Goal: Task Accomplishment & Management: Use online tool/utility

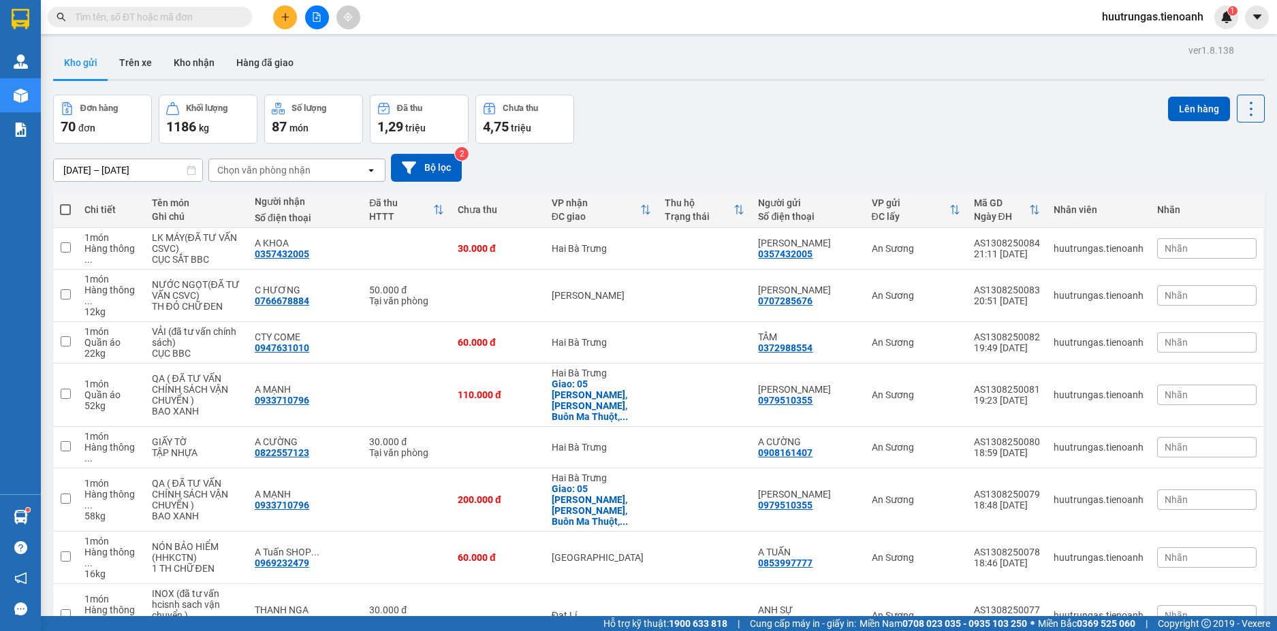
click at [68, 213] on span at bounding box center [65, 209] width 11 height 11
click at [65, 203] on input "checkbox" at bounding box center [65, 203] width 0 height 0
checkbox input "true"
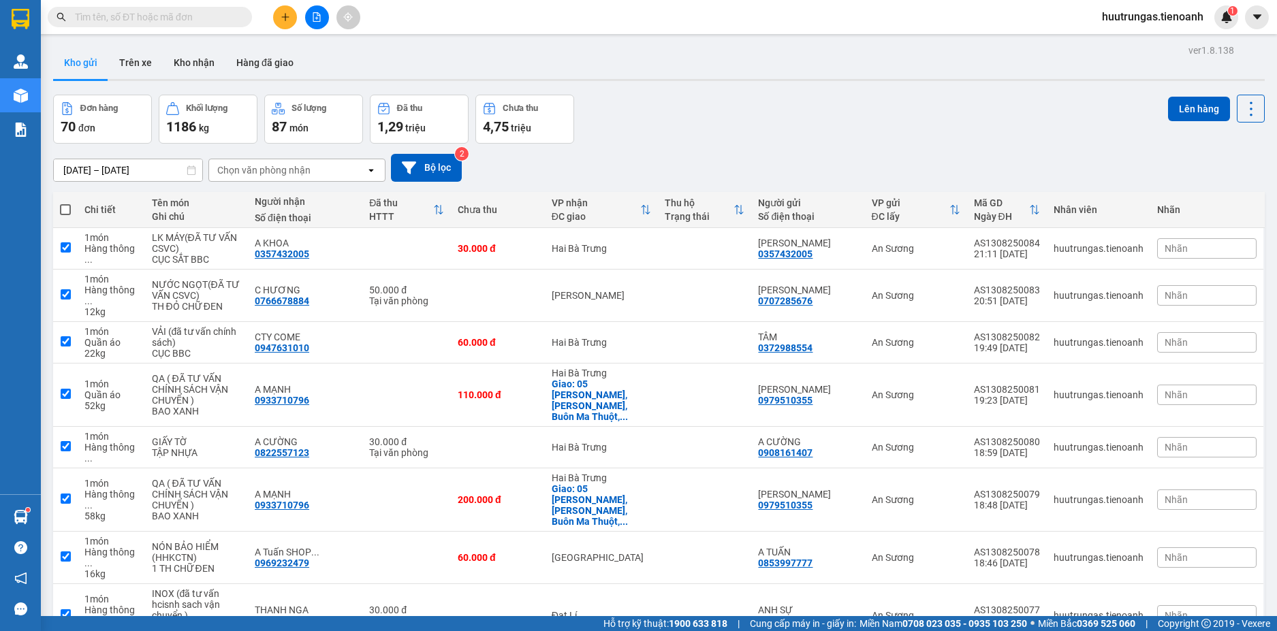
checkbox input "true"
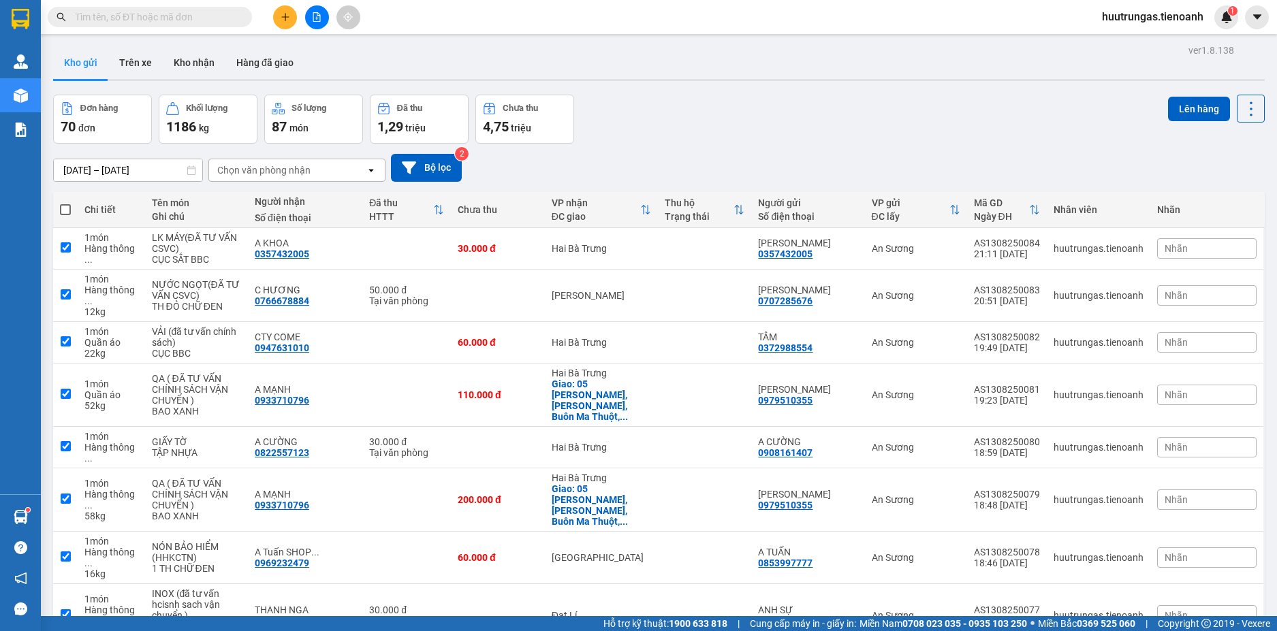
checkbox input "true"
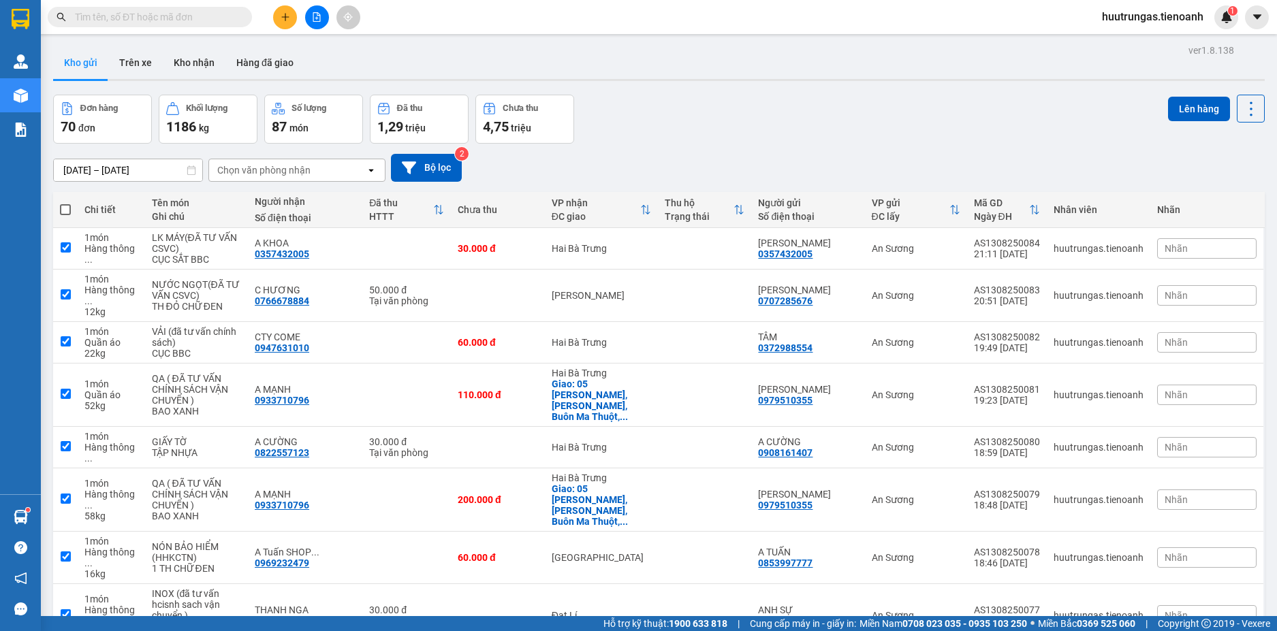
checkbox input "true"
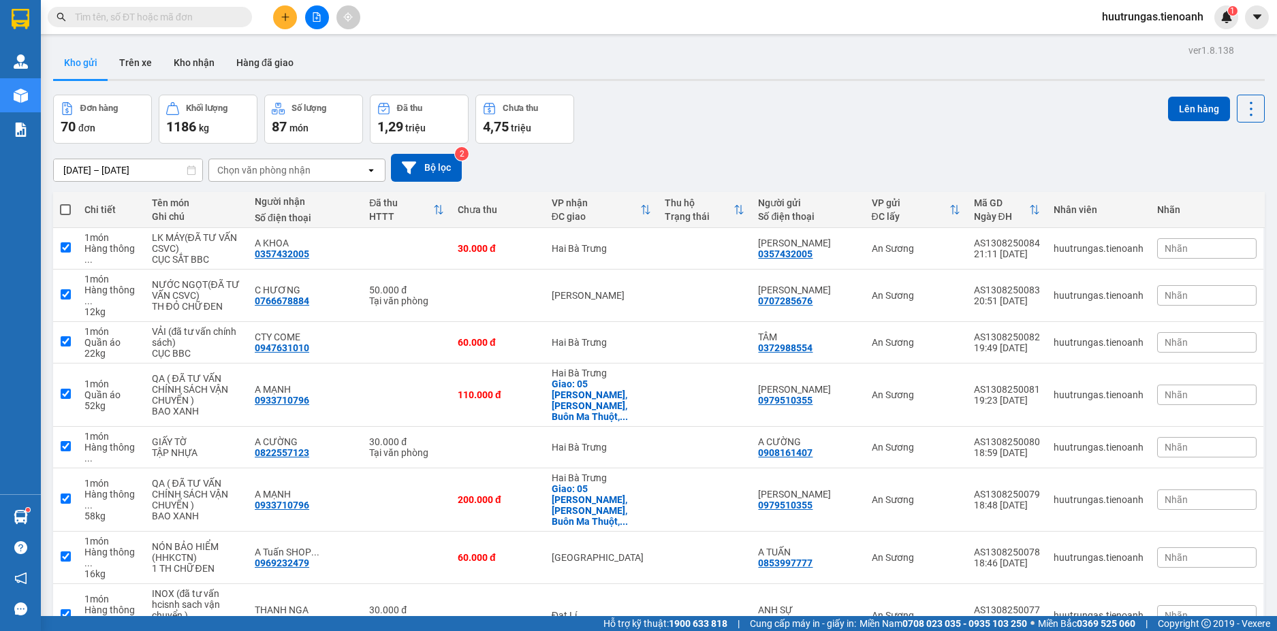
checkbox input "true"
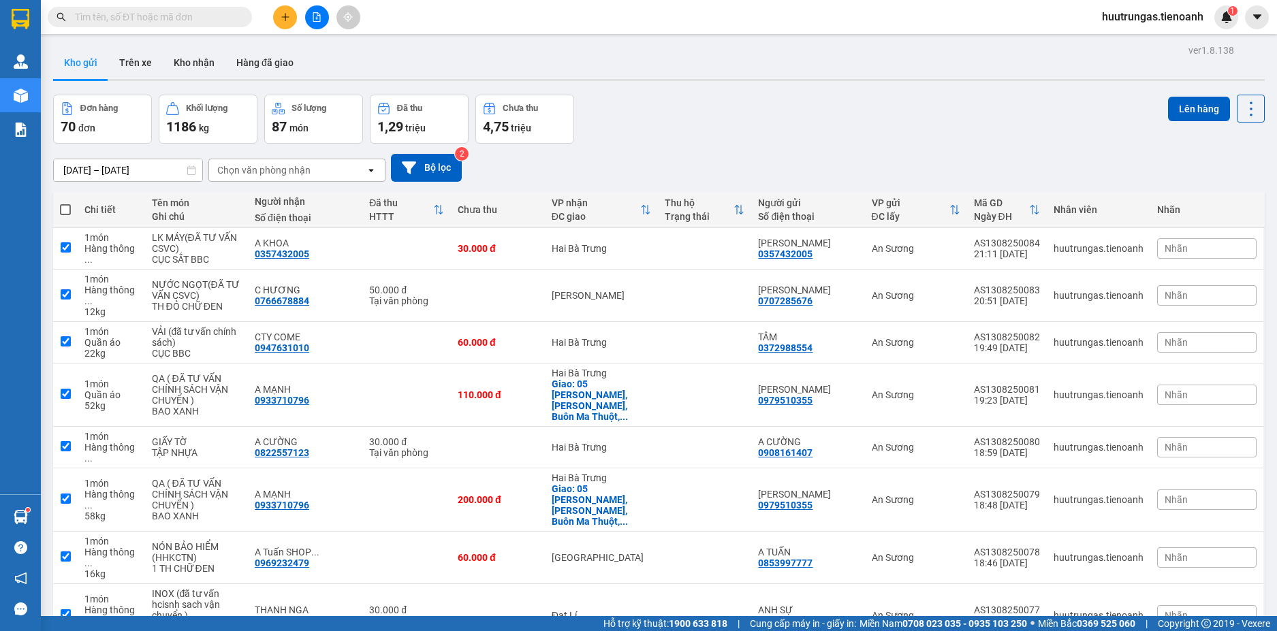
checkbox input "true"
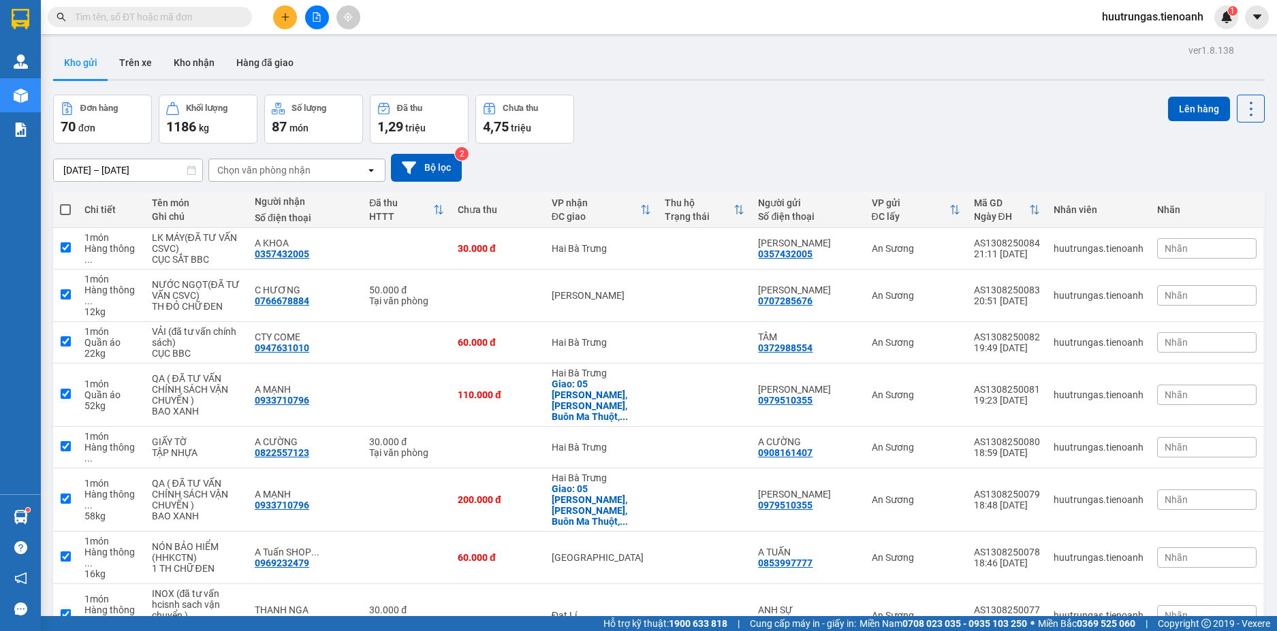
checkbox input "true"
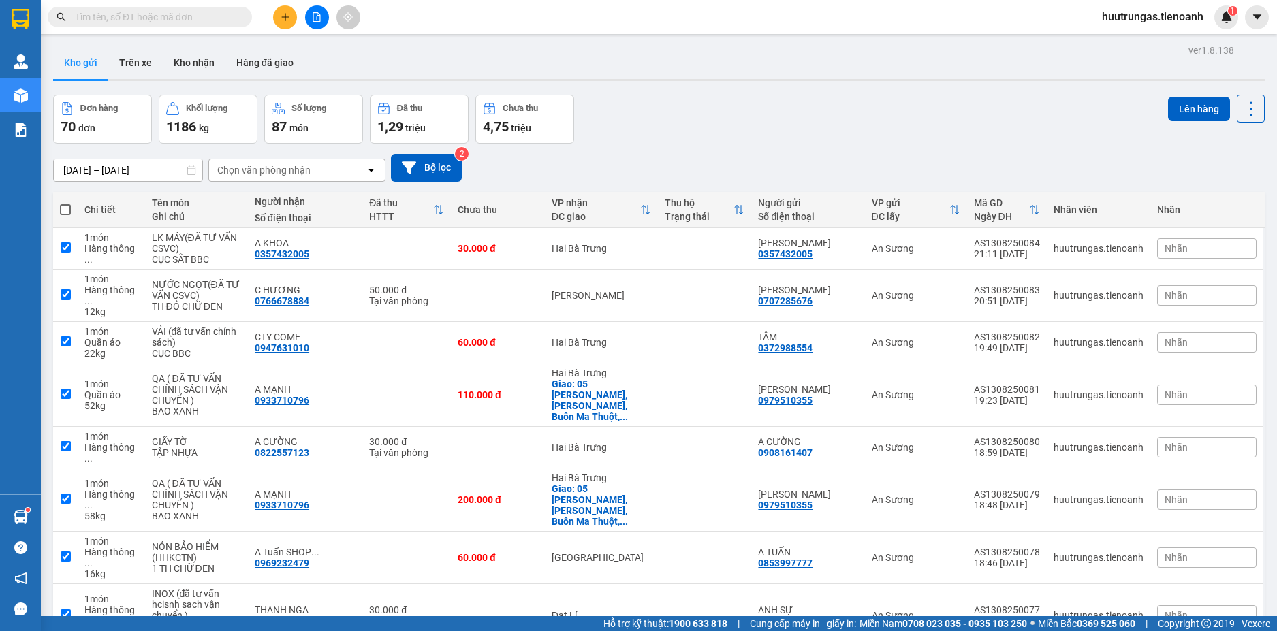
checkbox input "true"
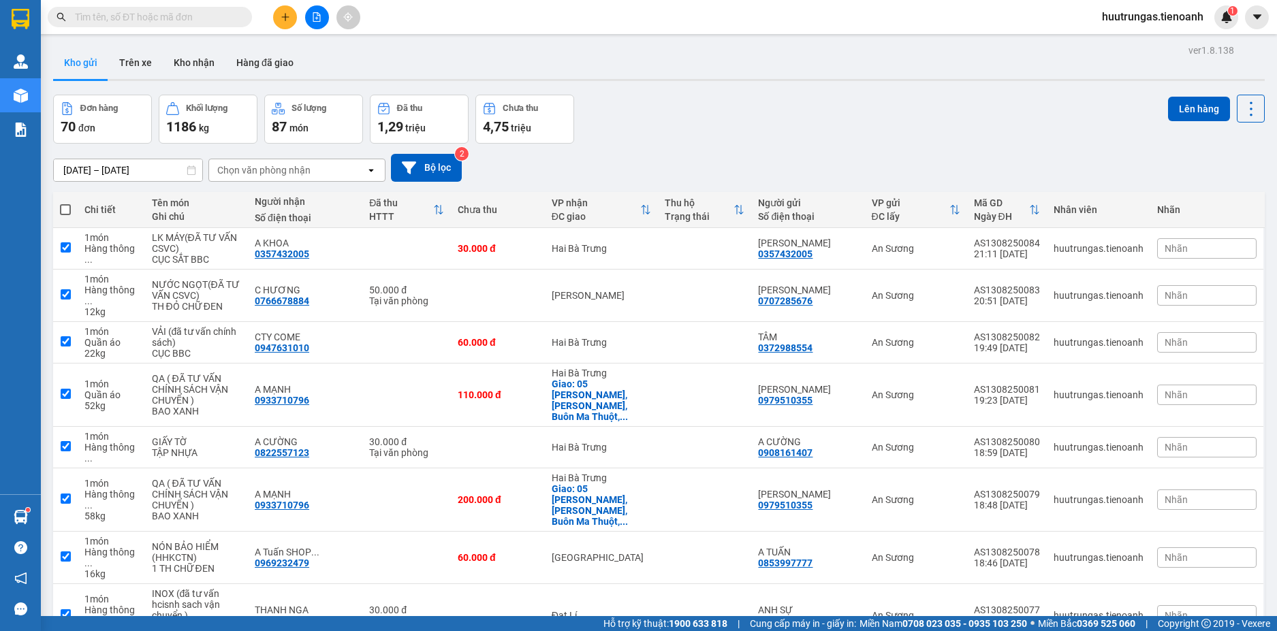
checkbox input "true"
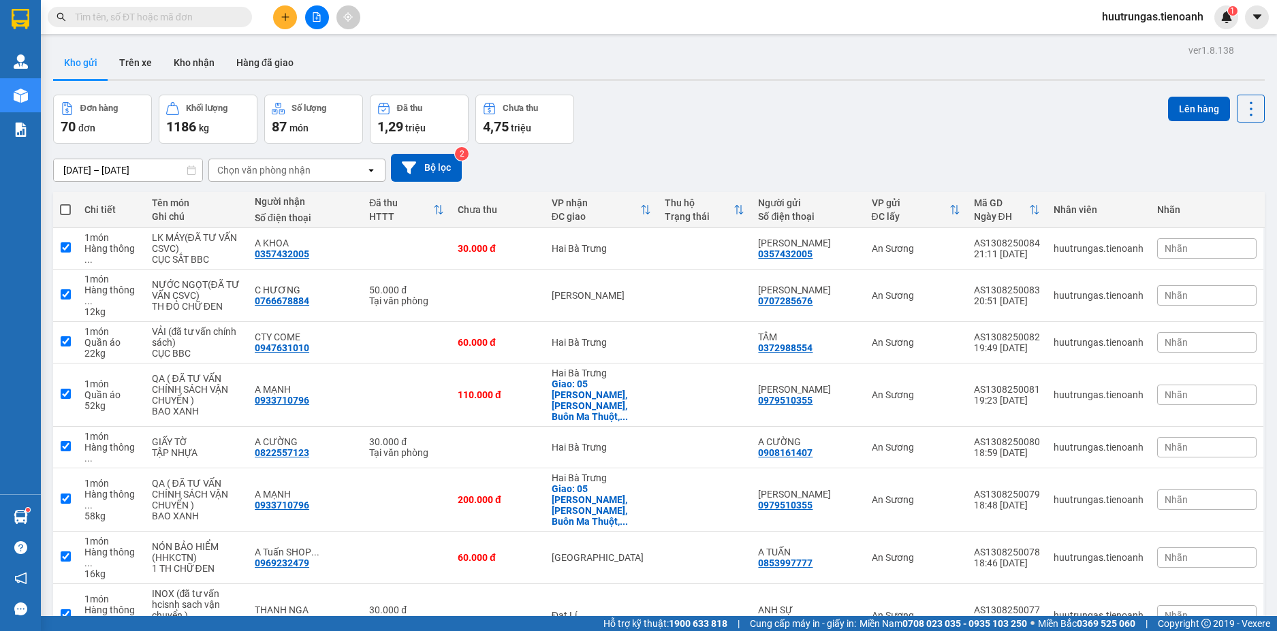
checkbox input "true"
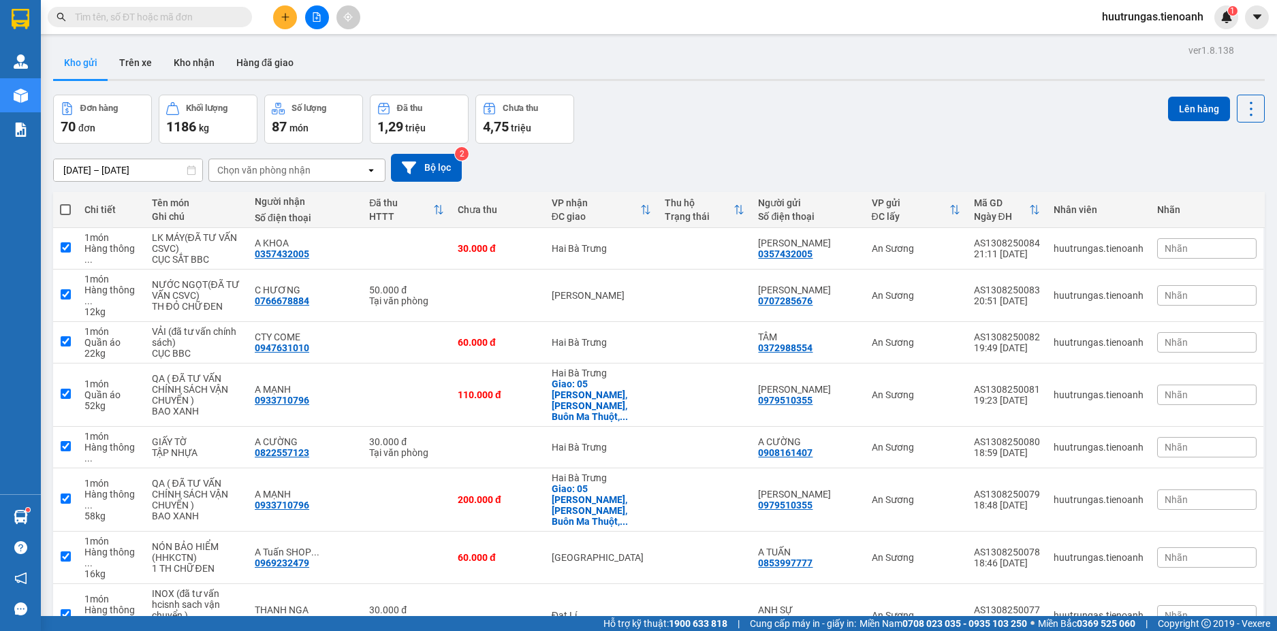
checkbox input "true"
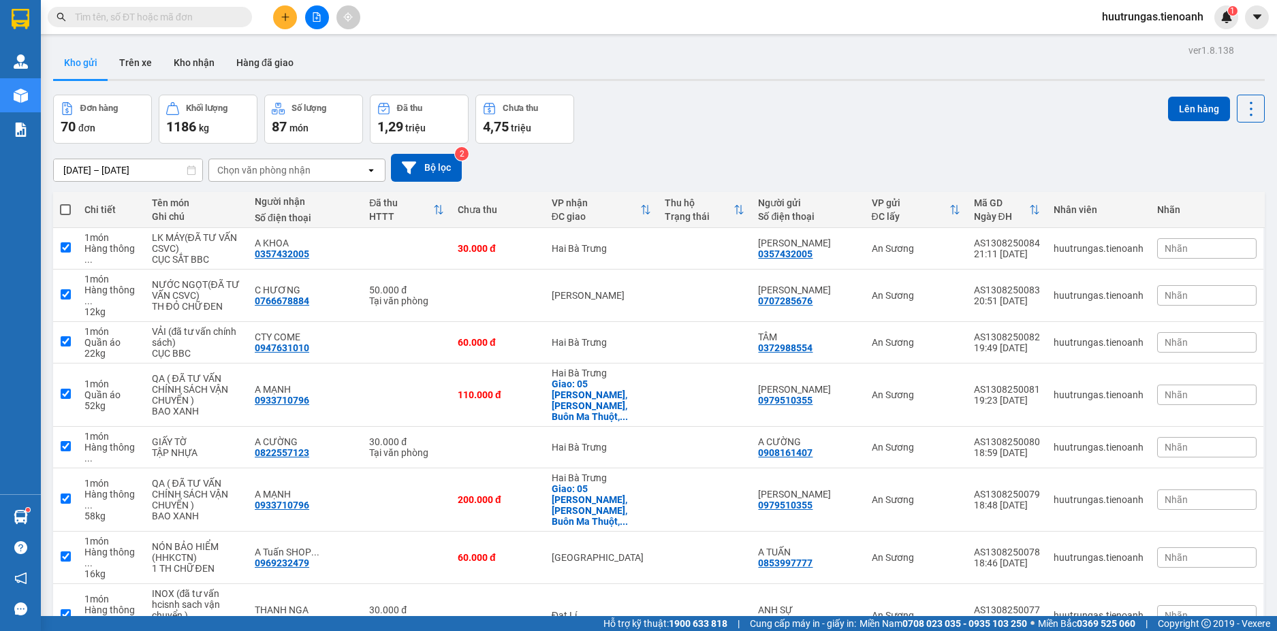
checkbox input "true"
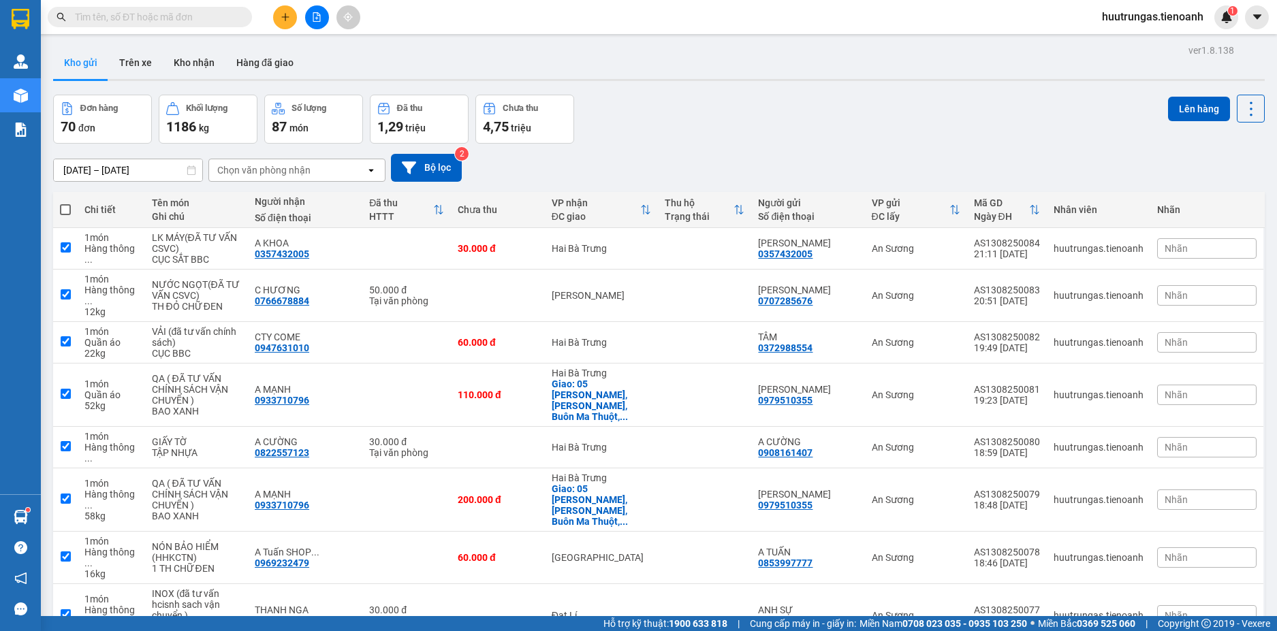
checkbox input "true"
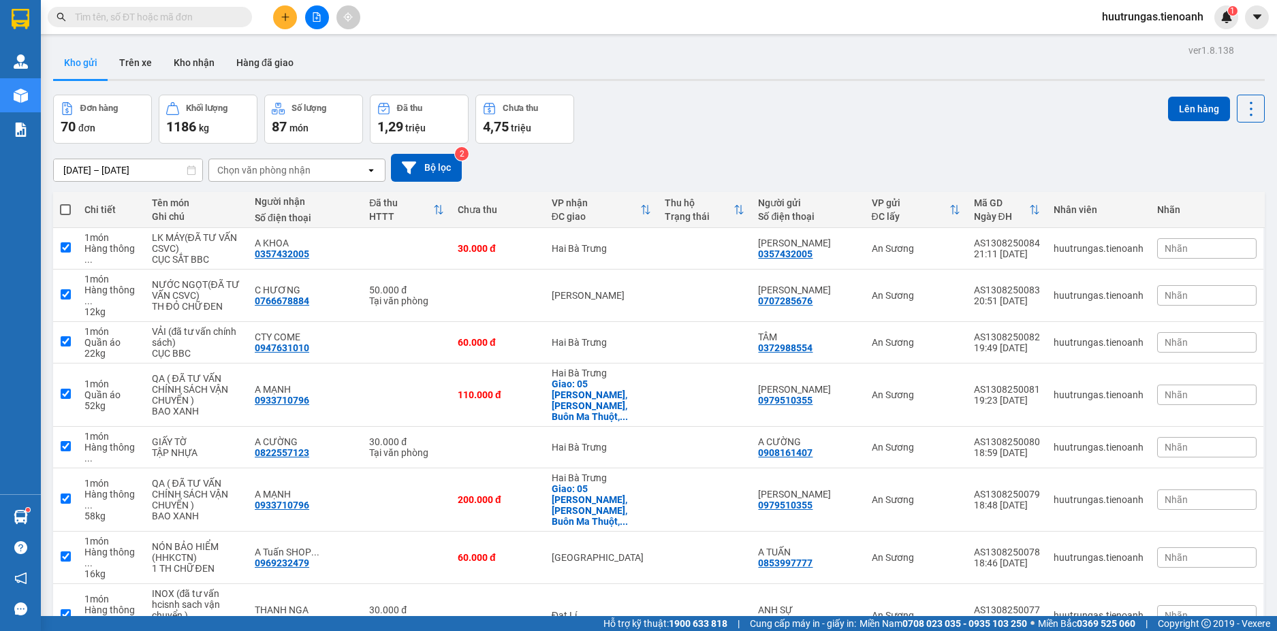
checkbox input "true"
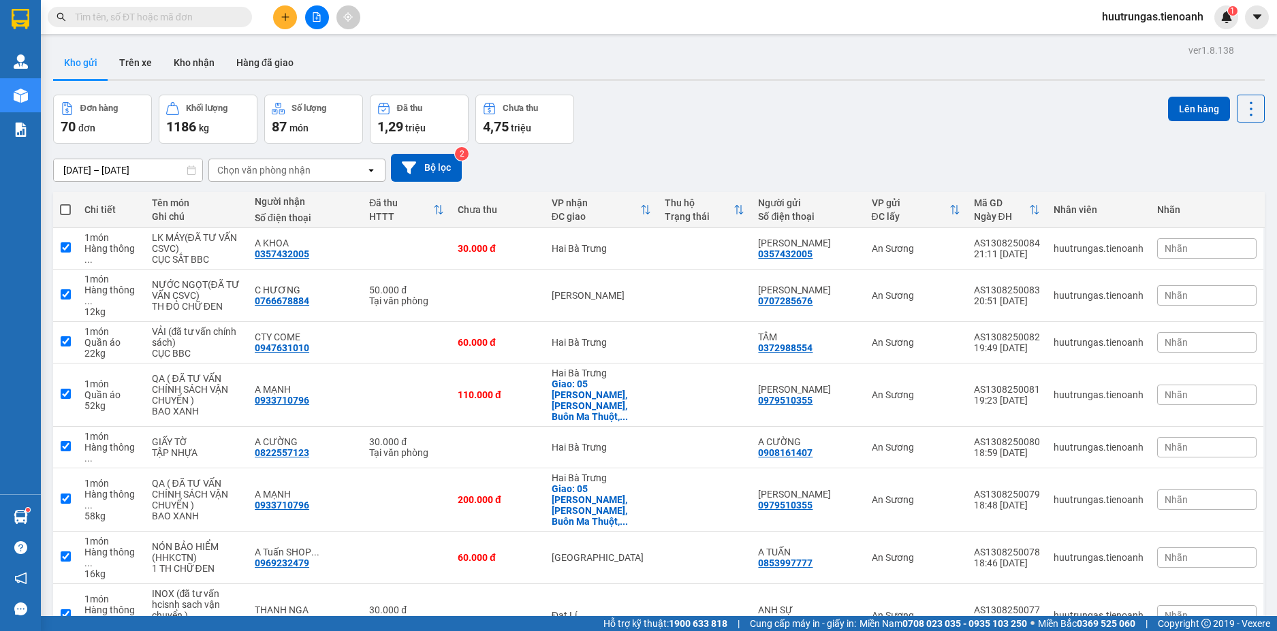
checkbox input "true"
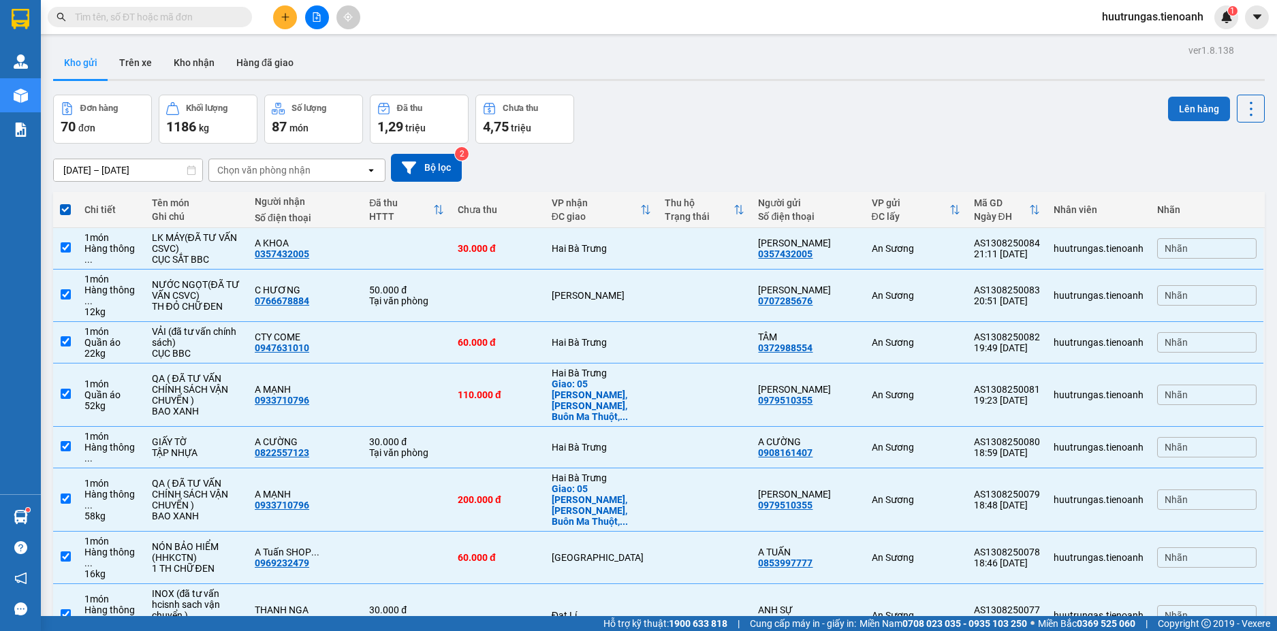
click at [1193, 108] on button "Lên hàng" at bounding box center [1199, 109] width 62 height 25
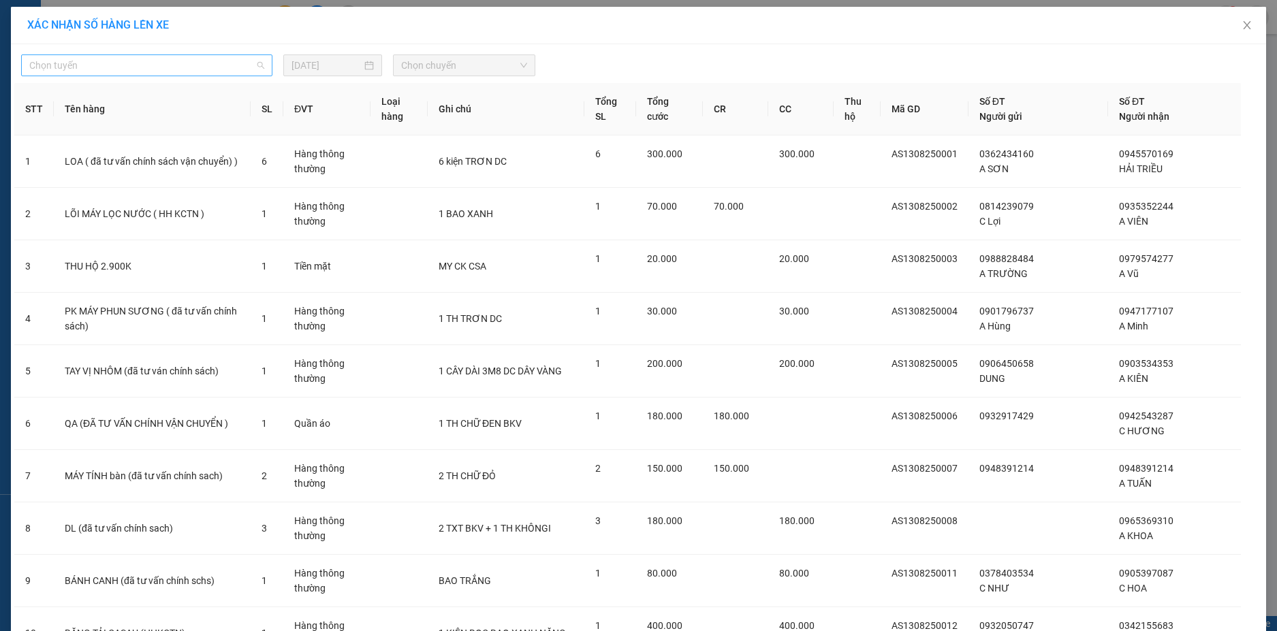
click at [243, 65] on span "Chọn tuyến" at bounding box center [146, 65] width 235 height 20
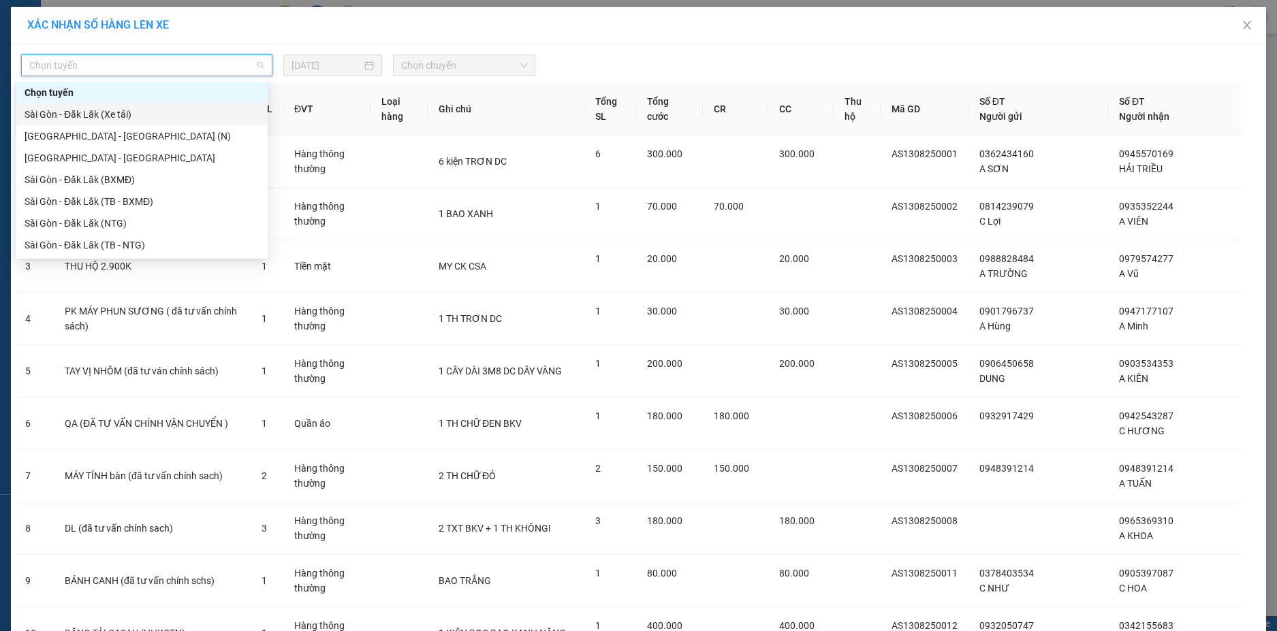
click at [117, 113] on div "Sài Gòn - Đăk Lăk (Xe tải)" at bounding box center [142, 114] width 235 height 15
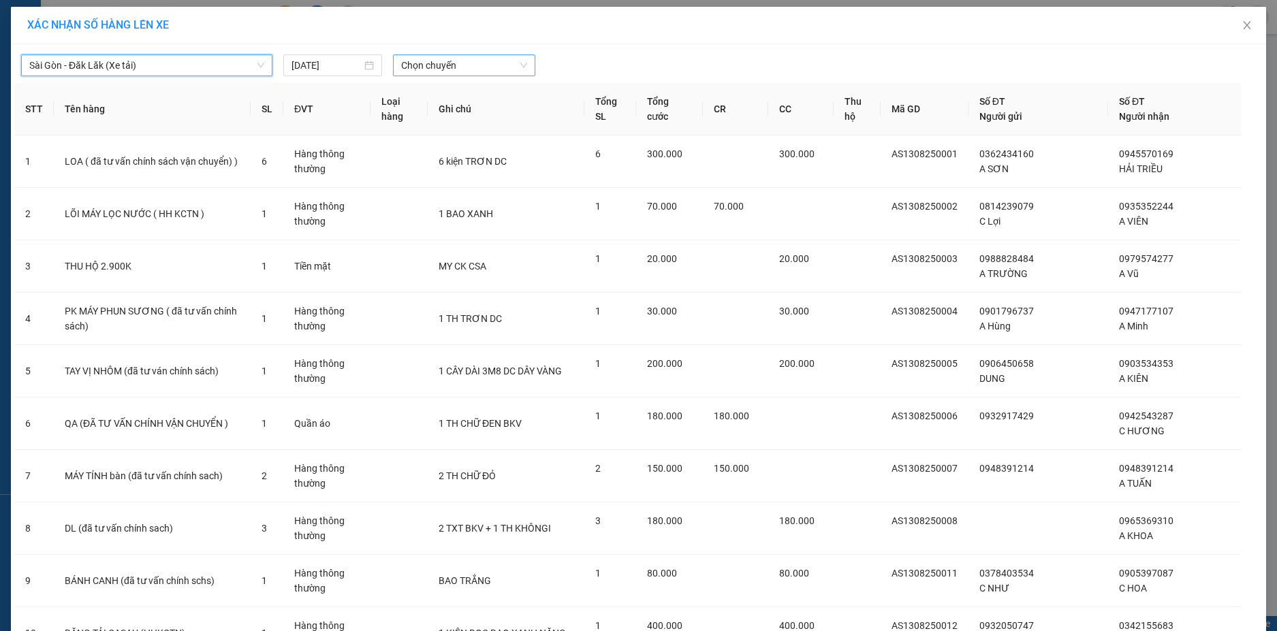
click at [499, 65] on span "Chọn chuyến" at bounding box center [464, 65] width 126 height 20
click at [448, 113] on div "22:00 - 50H-148.79" at bounding box center [449, 114] width 106 height 15
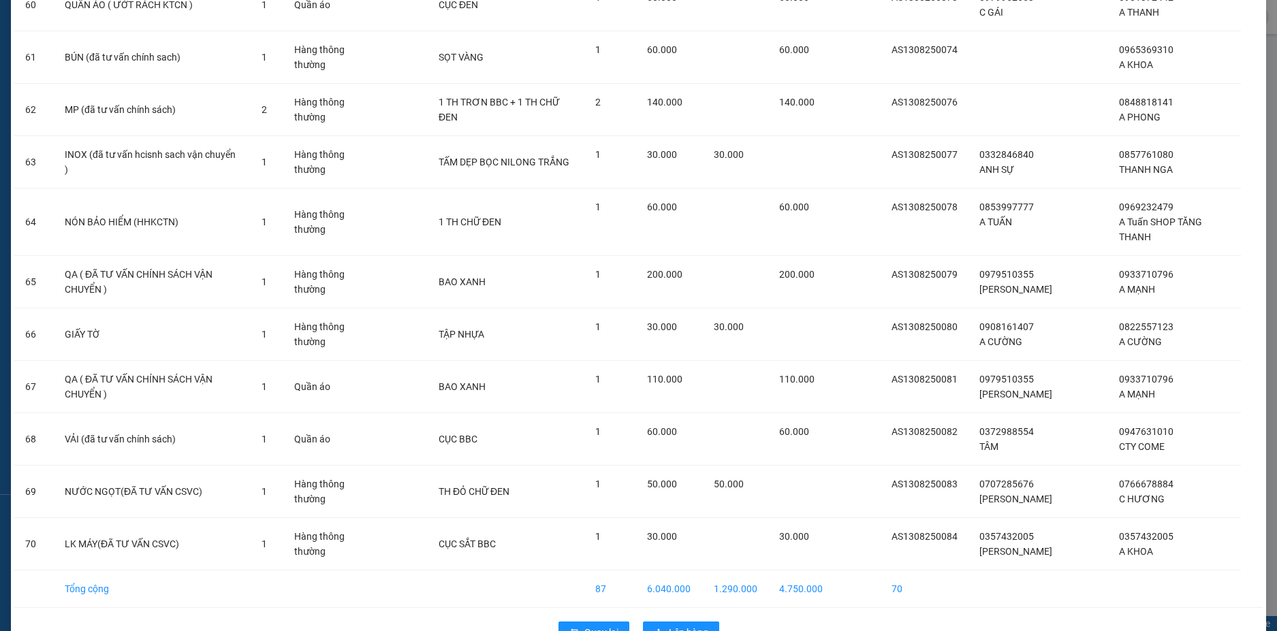
scroll to position [3343, 0]
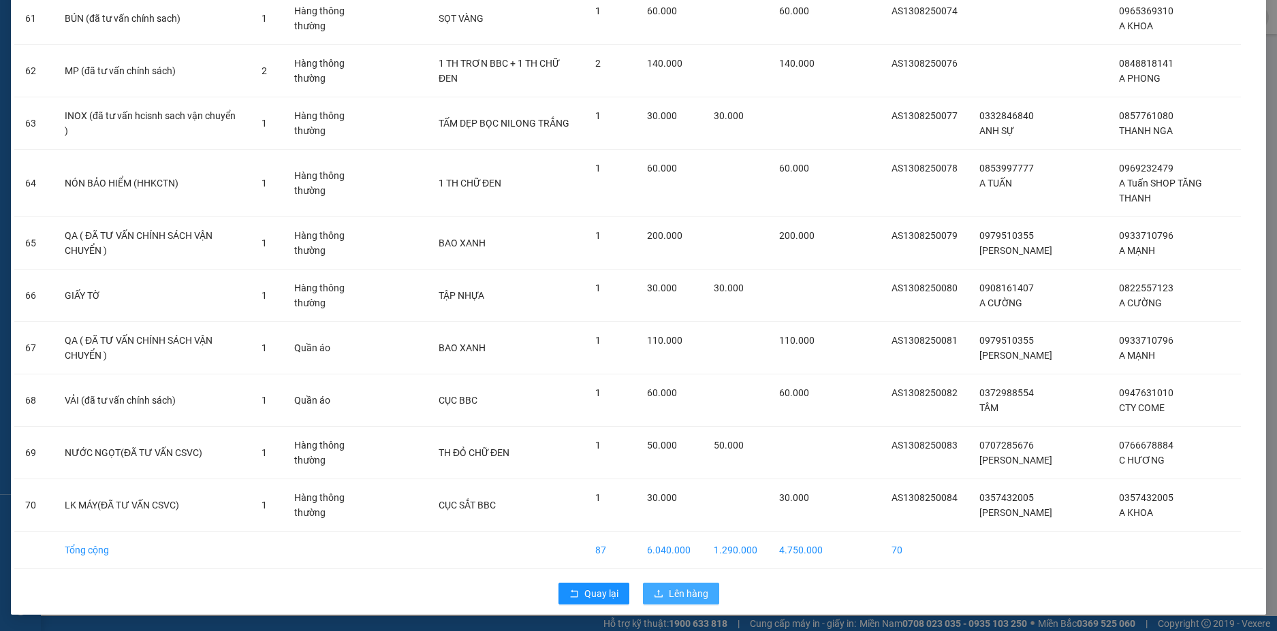
click at [701, 594] on span "Lên hàng" at bounding box center [689, 593] width 40 height 15
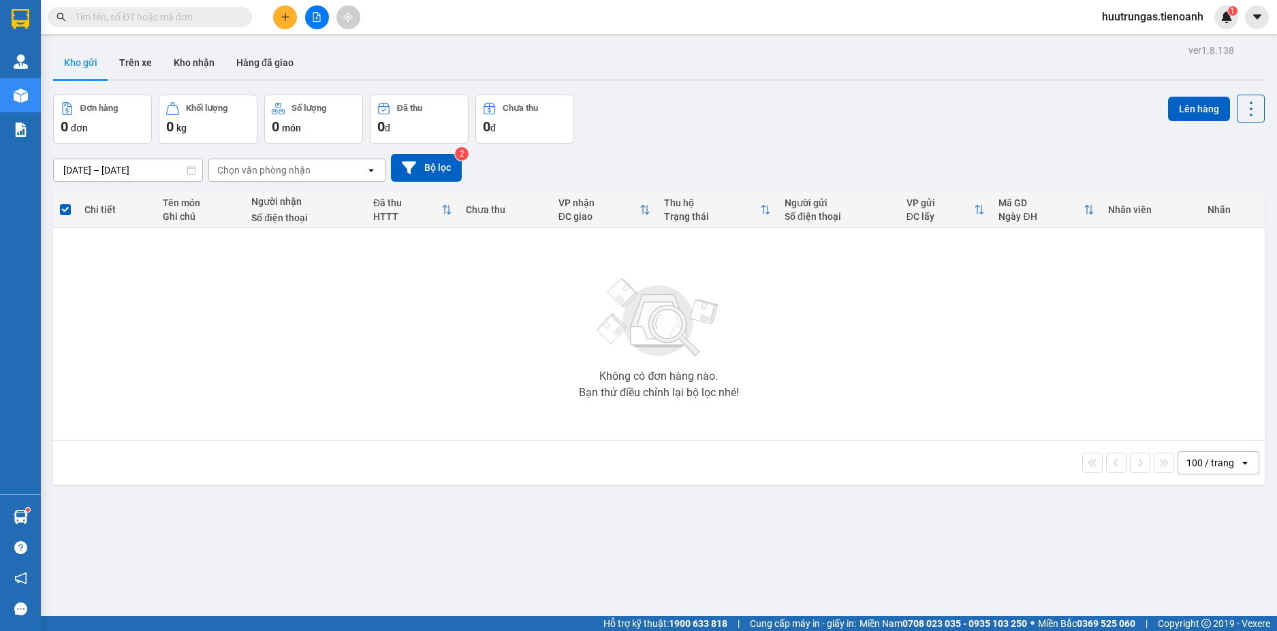
click at [1190, 16] on span "huutrungas.tienoanh" at bounding box center [1152, 16] width 123 height 17
click at [1144, 42] on span "Đăng xuất" at bounding box center [1159, 42] width 95 height 15
